Goal: Transaction & Acquisition: Purchase product/service

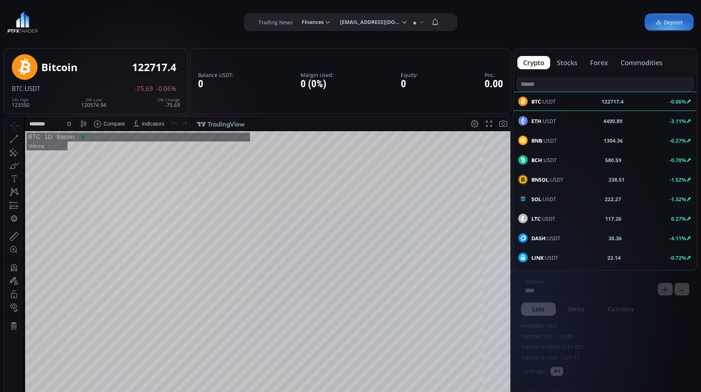
scroll to position [98, 0]
click at [672, 24] on span "Deposit" at bounding box center [669, 22] width 27 height 8
